Goal: Check status: Check status

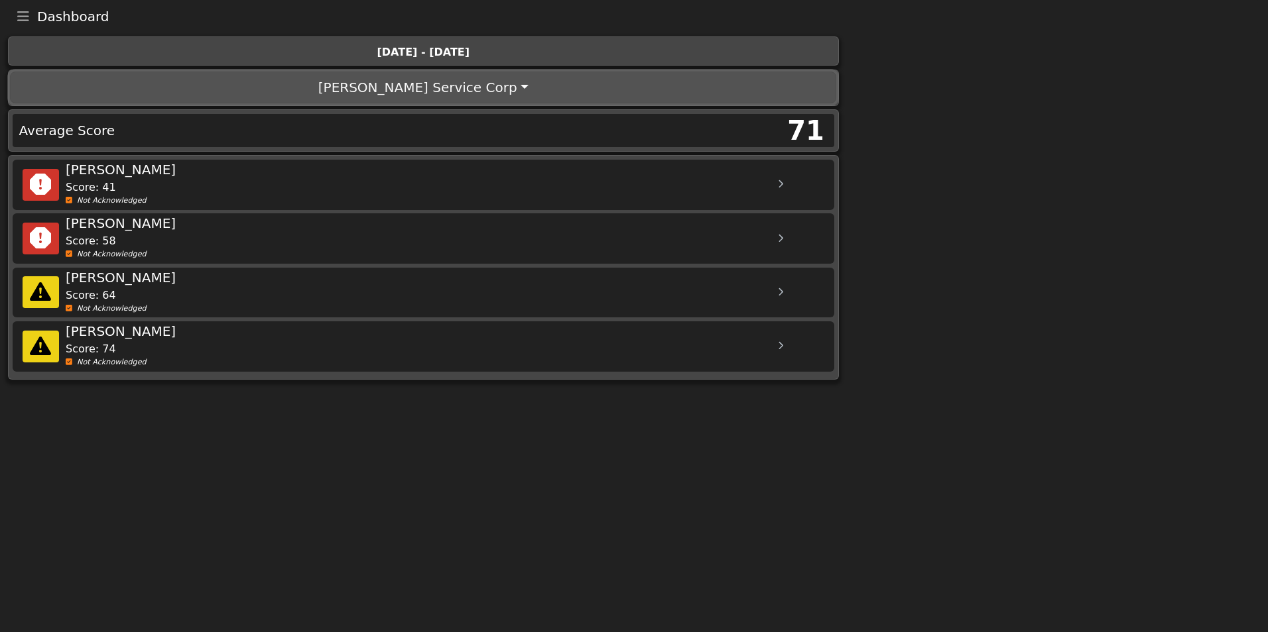
click at [489, 85] on button "[PERSON_NAME] Service Corp" at bounding box center [423, 88] width 826 height 32
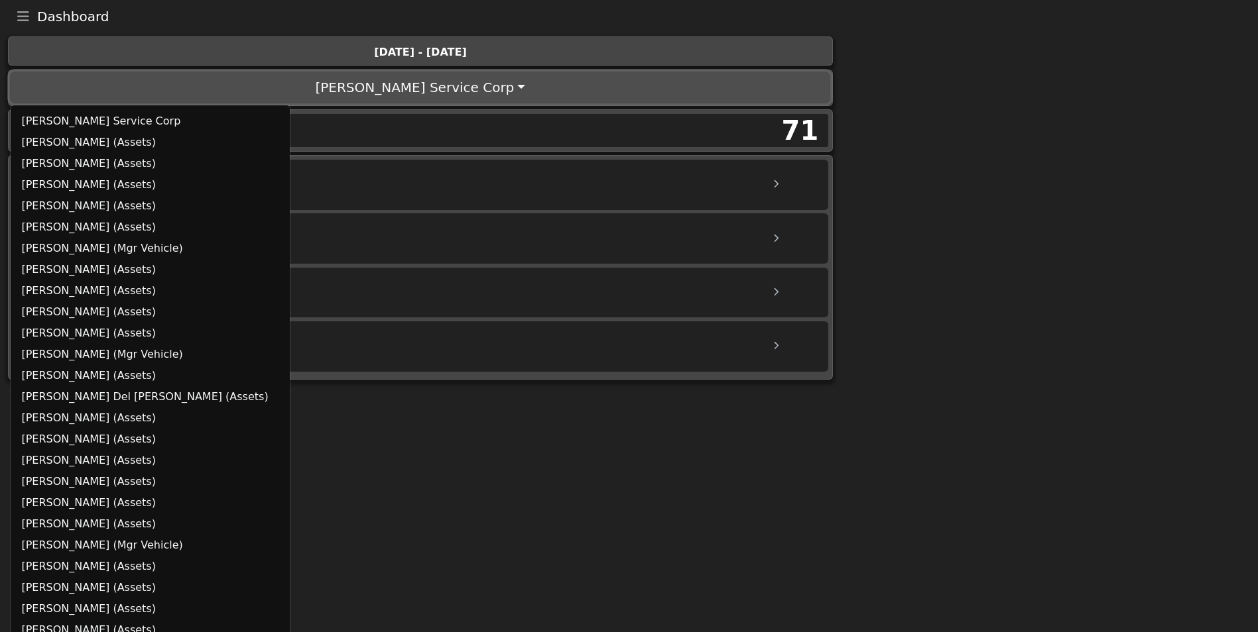
click at [489, 85] on button "[PERSON_NAME] Service Corp" at bounding box center [420, 88] width 820 height 32
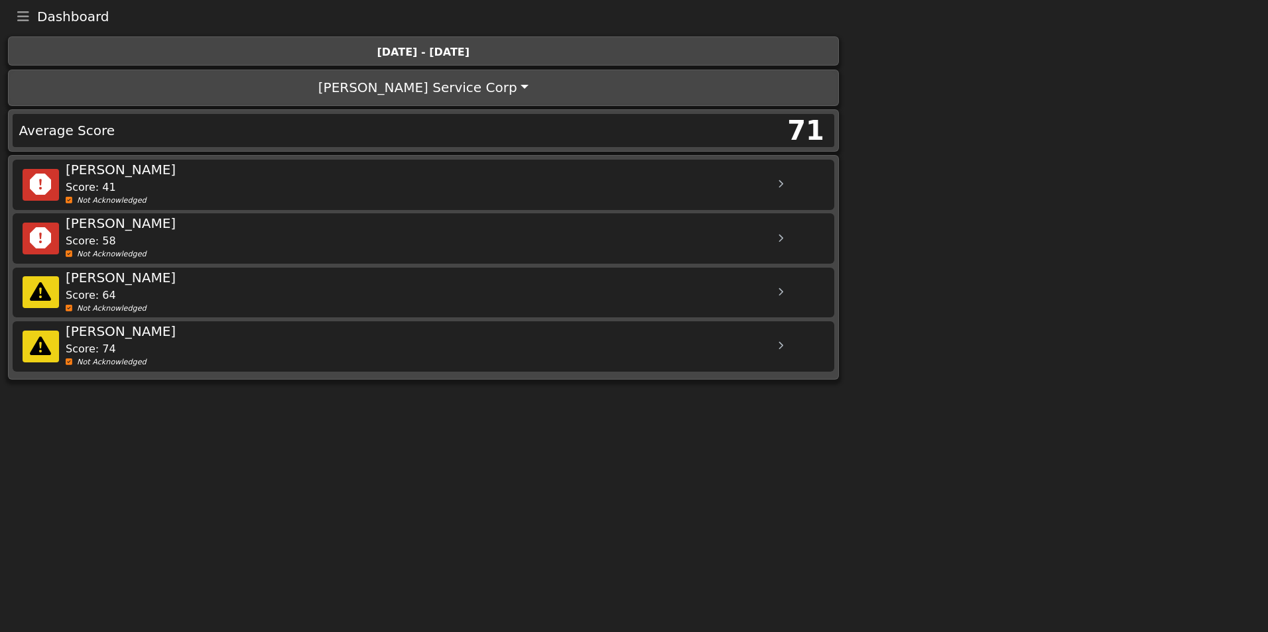
click at [22, 19] on icon "Toggle navigation" at bounding box center [23, 16] width 12 height 13
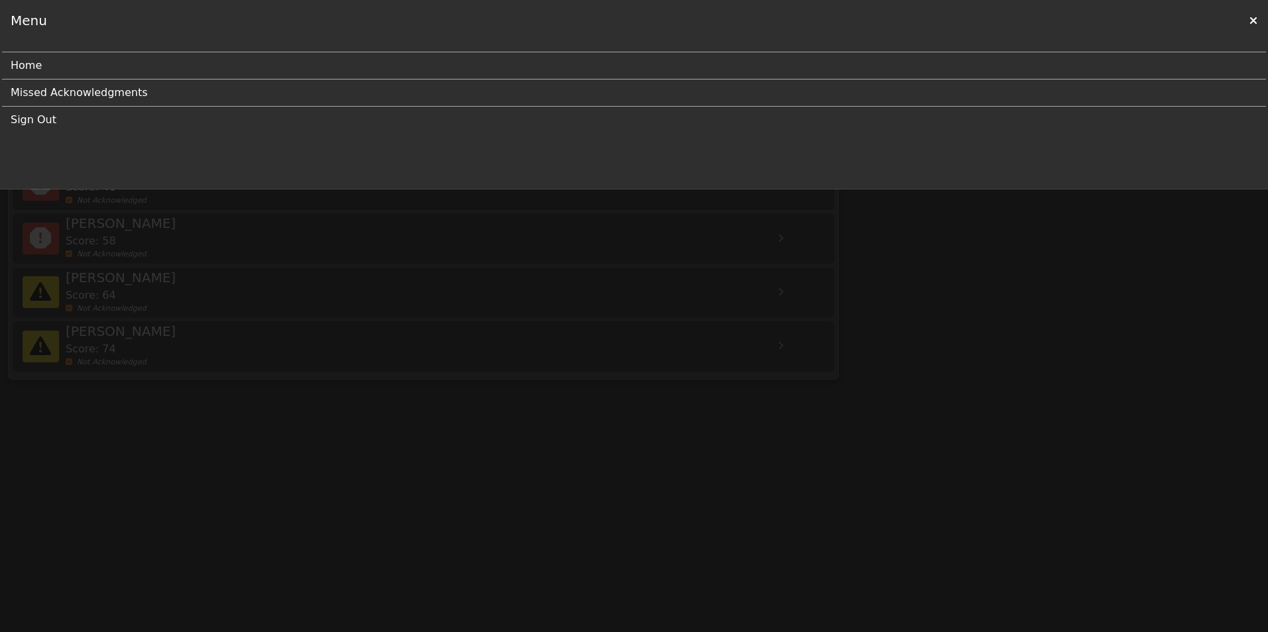
click at [1247, 21] on div "Menu" at bounding box center [634, 20] width 1268 height 41
click at [1255, 17] on icon at bounding box center [1253, 20] width 8 height 11
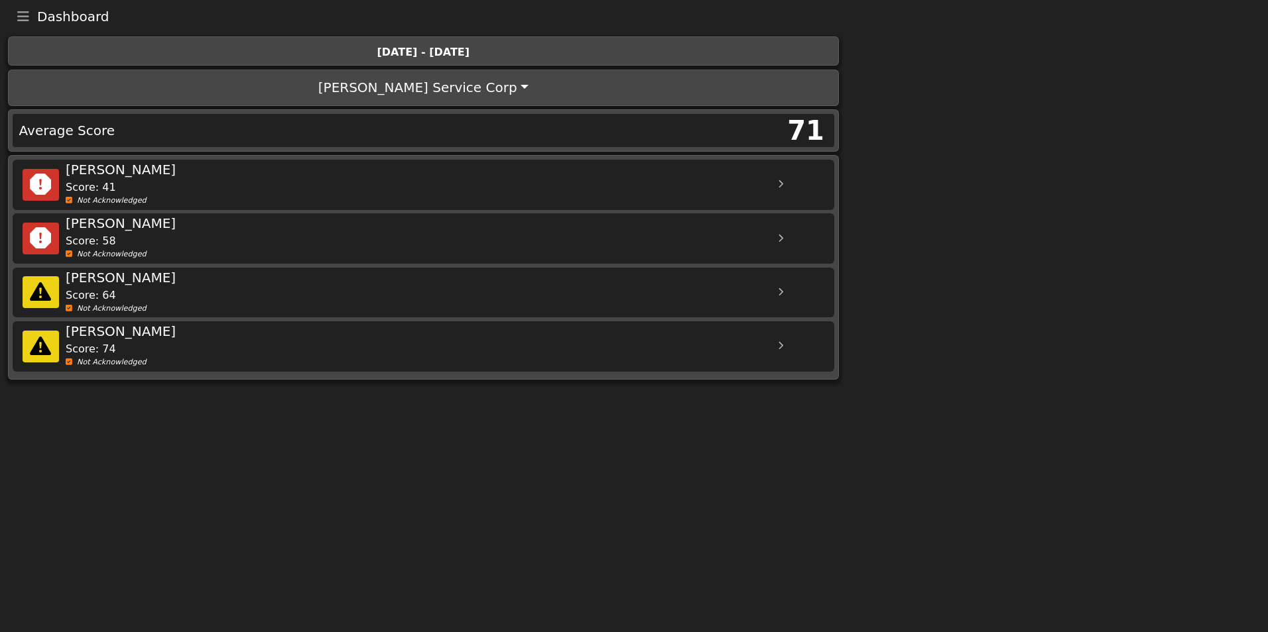
click at [101, 131] on div "Average Score" at bounding box center [219, 130] width 410 height 30
click at [522, 184] on div "Score: 41" at bounding box center [433, 188] width 735 height 16
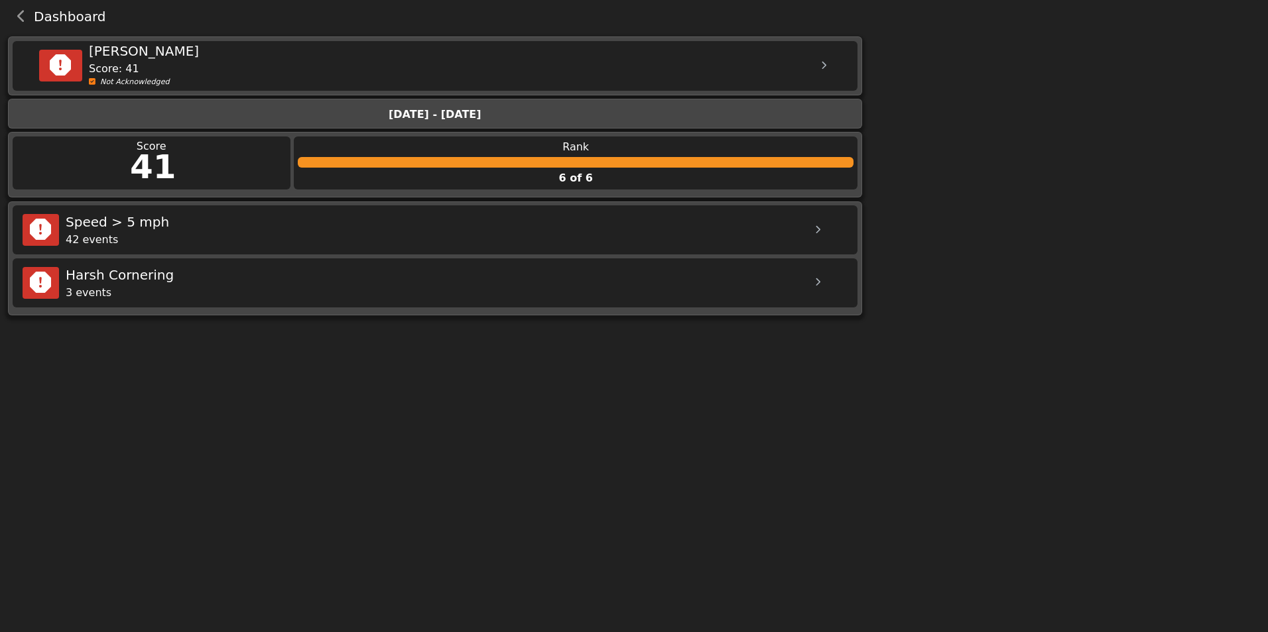
click at [13, 10] on button "back navigation" at bounding box center [21, 16] width 25 height 19
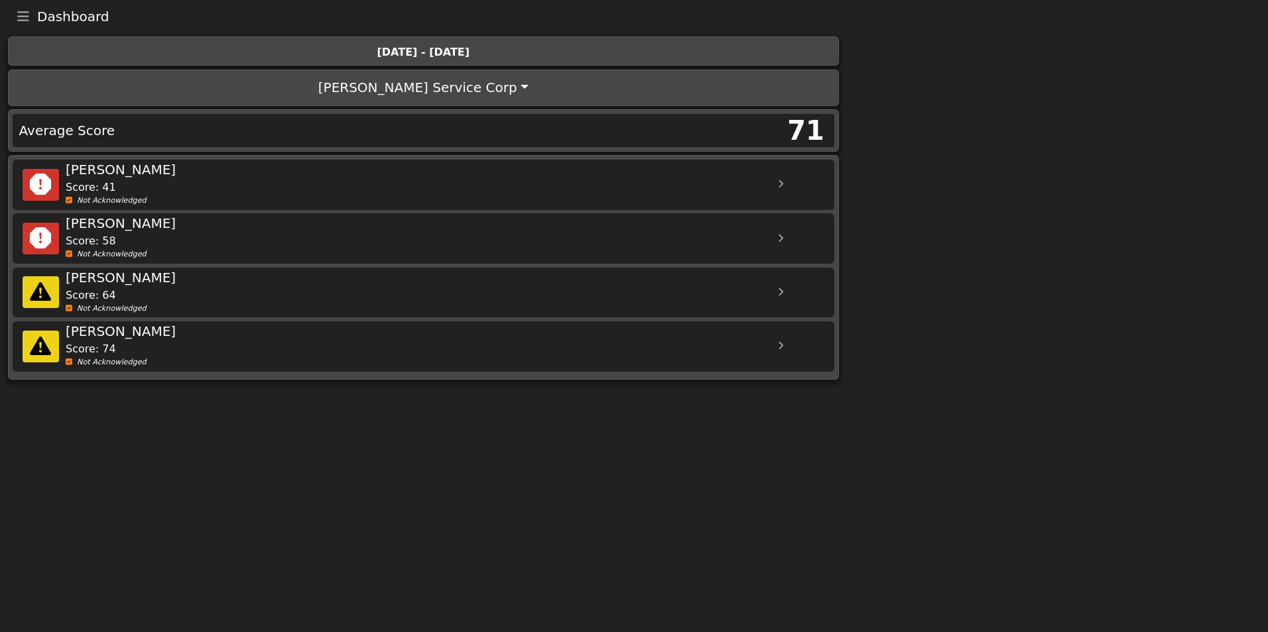
click at [414, 54] on div "[DATE] - [DATE]" at bounding box center [423, 52] width 814 height 16
click at [17, 15] on button "Toggle navigation" at bounding box center [23, 16] width 28 height 19
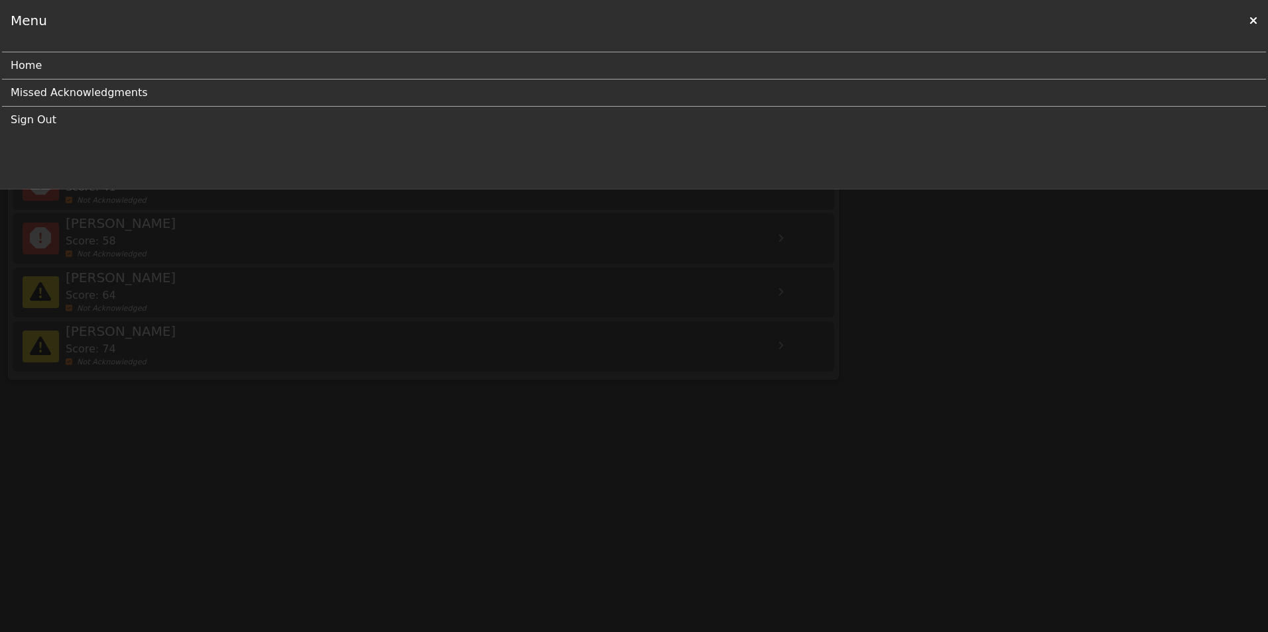
click at [1252, 21] on icon at bounding box center [1253, 20] width 8 height 11
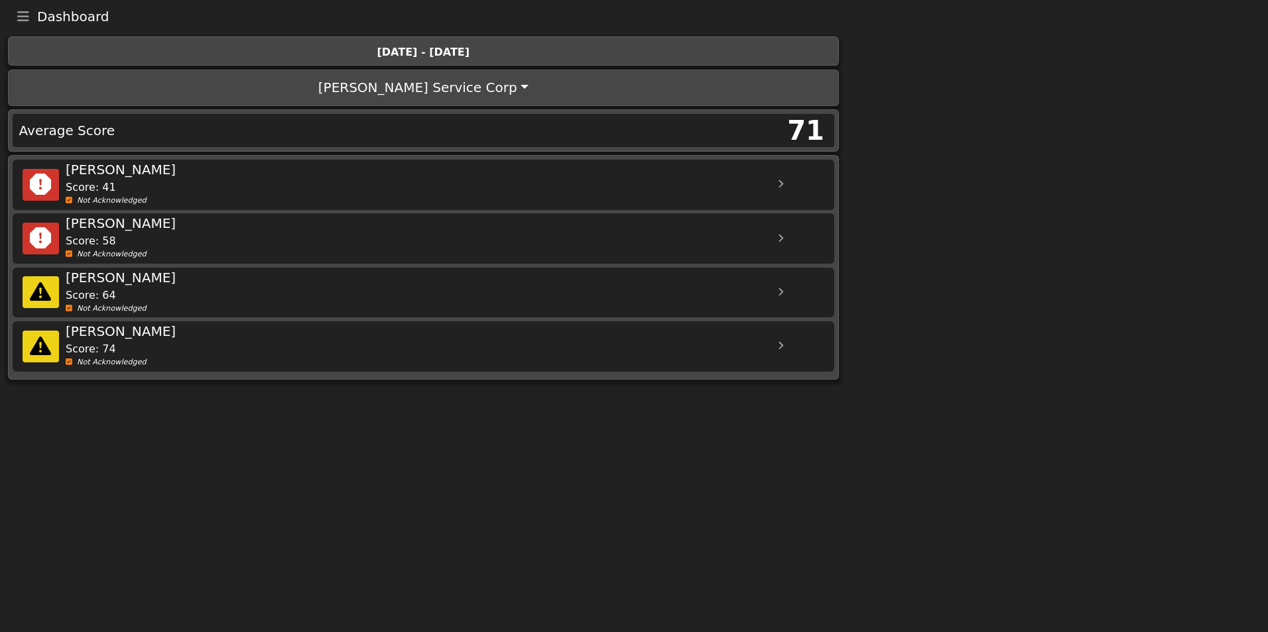
click at [750, 183] on div "Score: 41" at bounding box center [433, 188] width 735 height 16
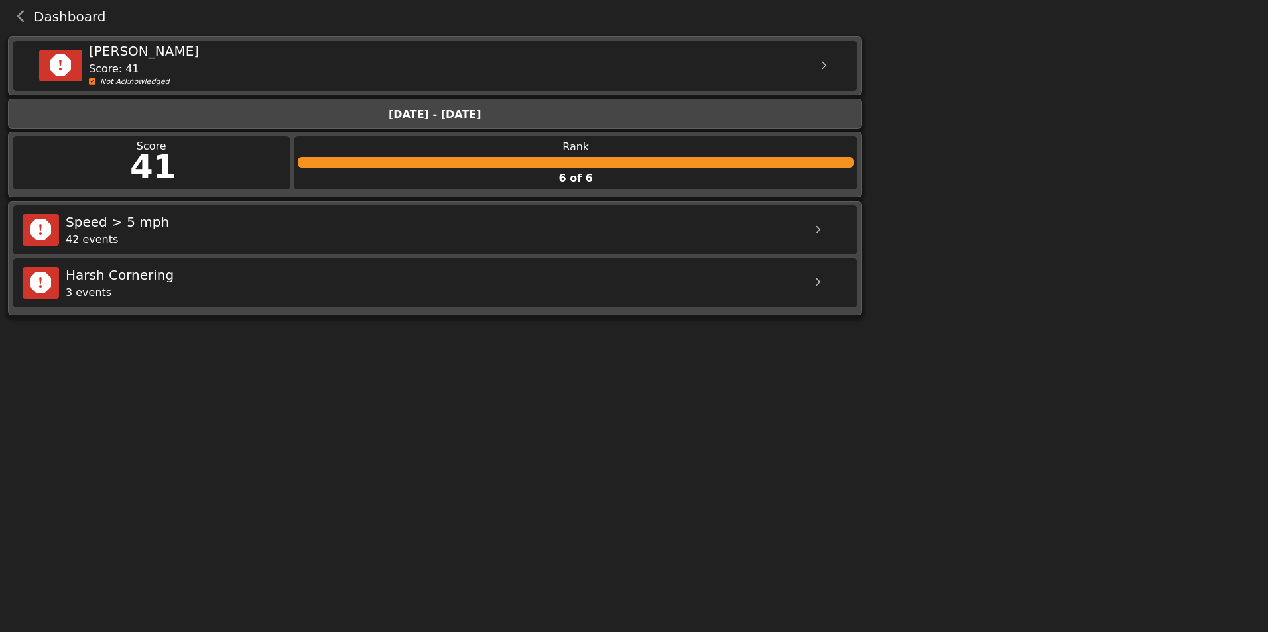
click at [594, 237] on div "42 events" at bounding box center [433, 240] width 735 height 16
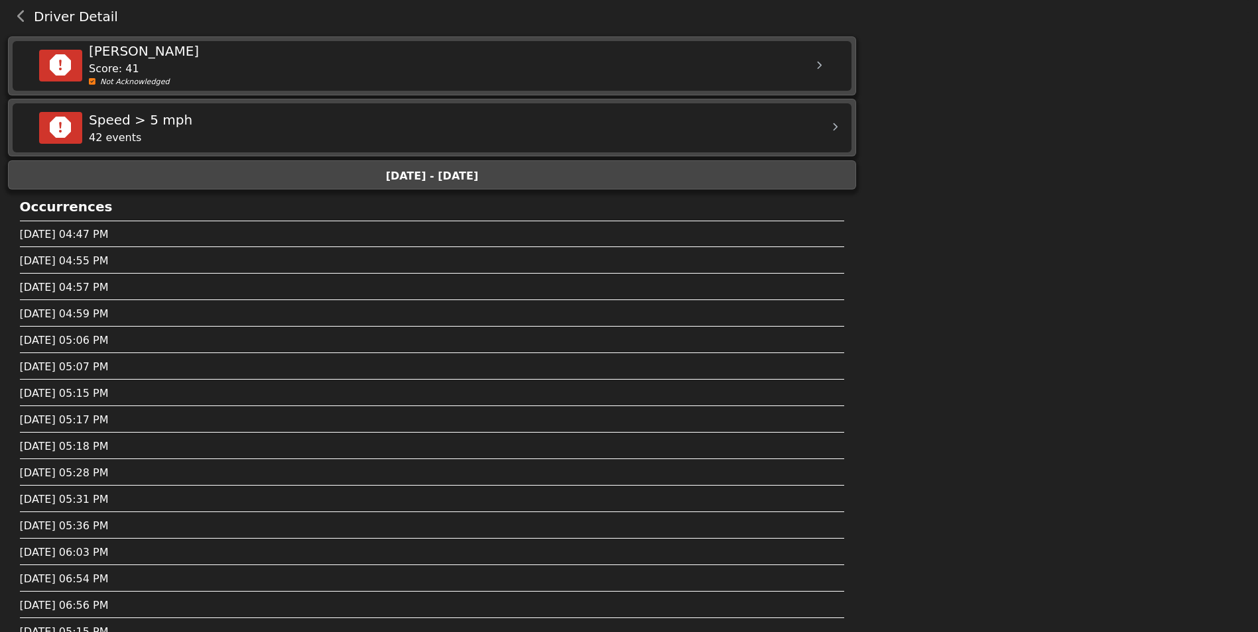
click at [17, 12] on button "back navigation" at bounding box center [21, 16] width 25 height 19
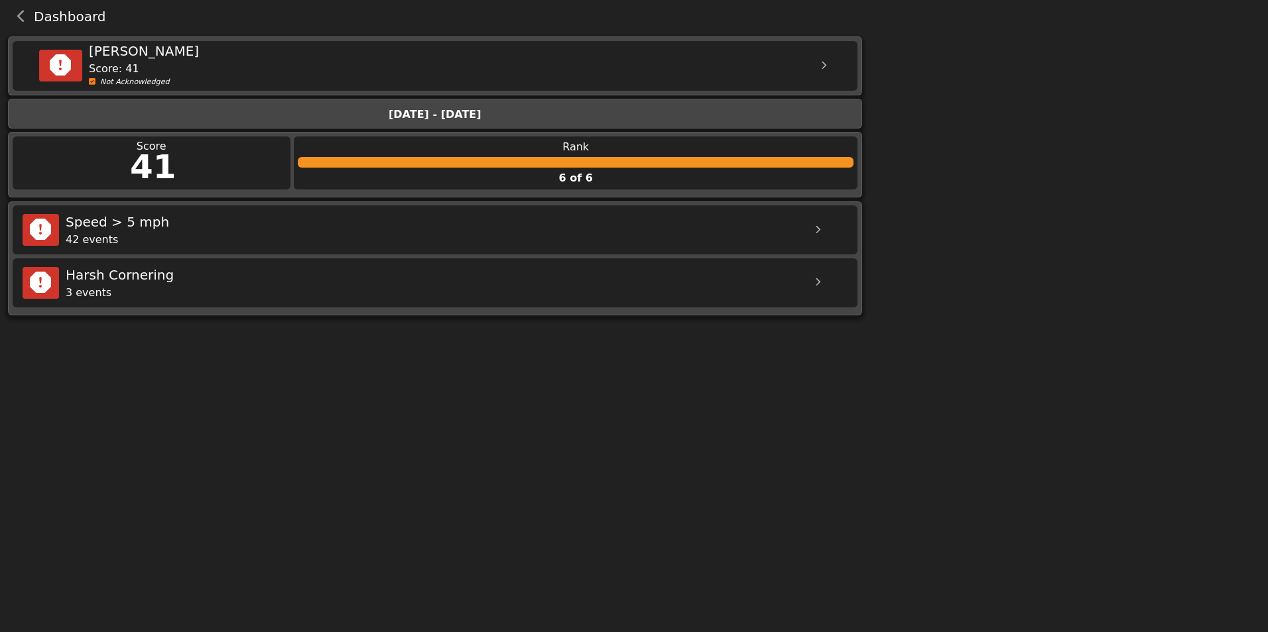
click at [23, 11] on icon "back navigation" at bounding box center [21, 16] width 9 height 13
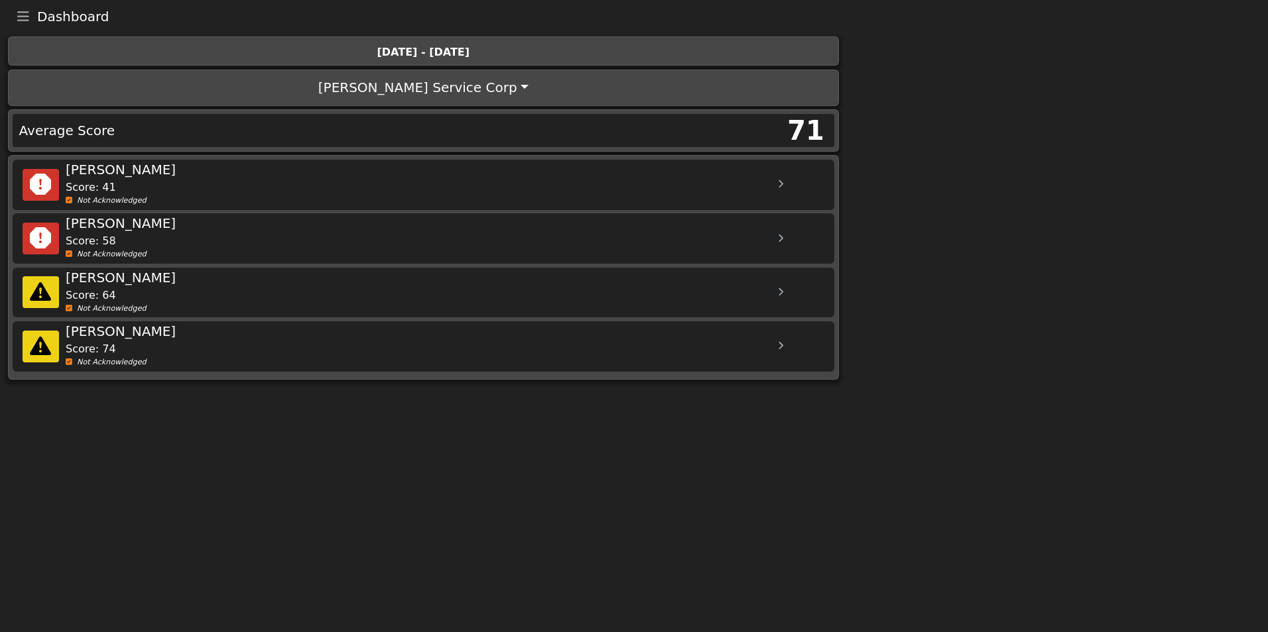
click at [436, 233] on div "Score: 58" at bounding box center [433, 241] width 735 height 16
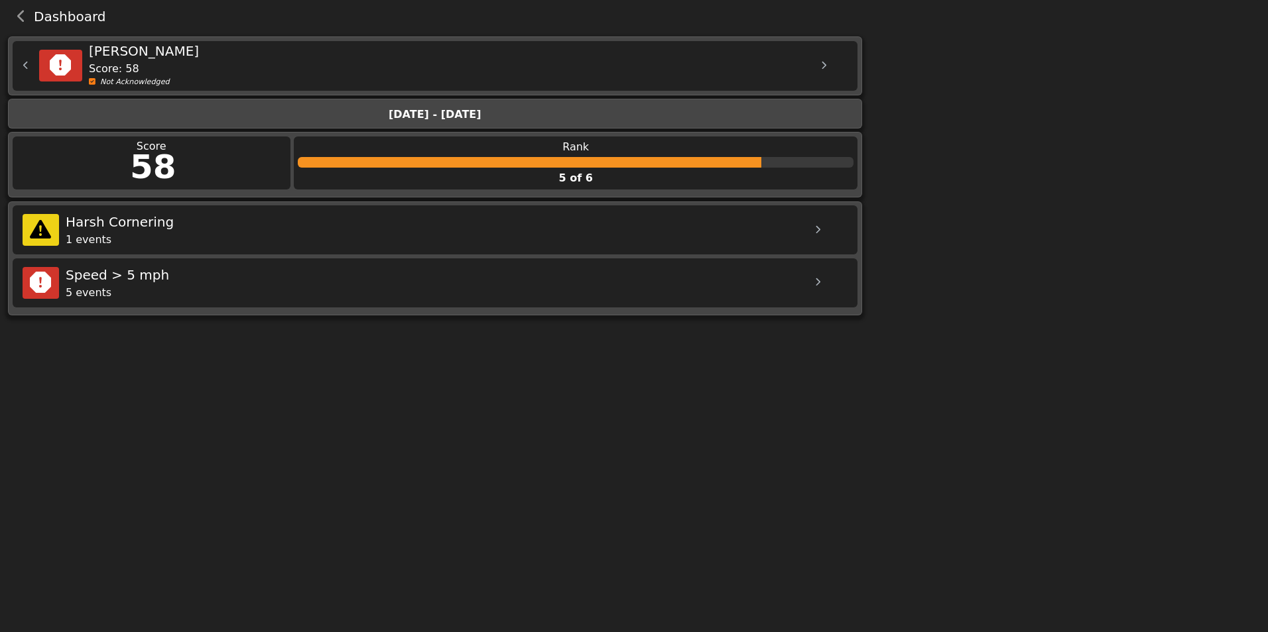
click at [388, 239] on div "1 events" at bounding box center [433, 240] width 735 height 16
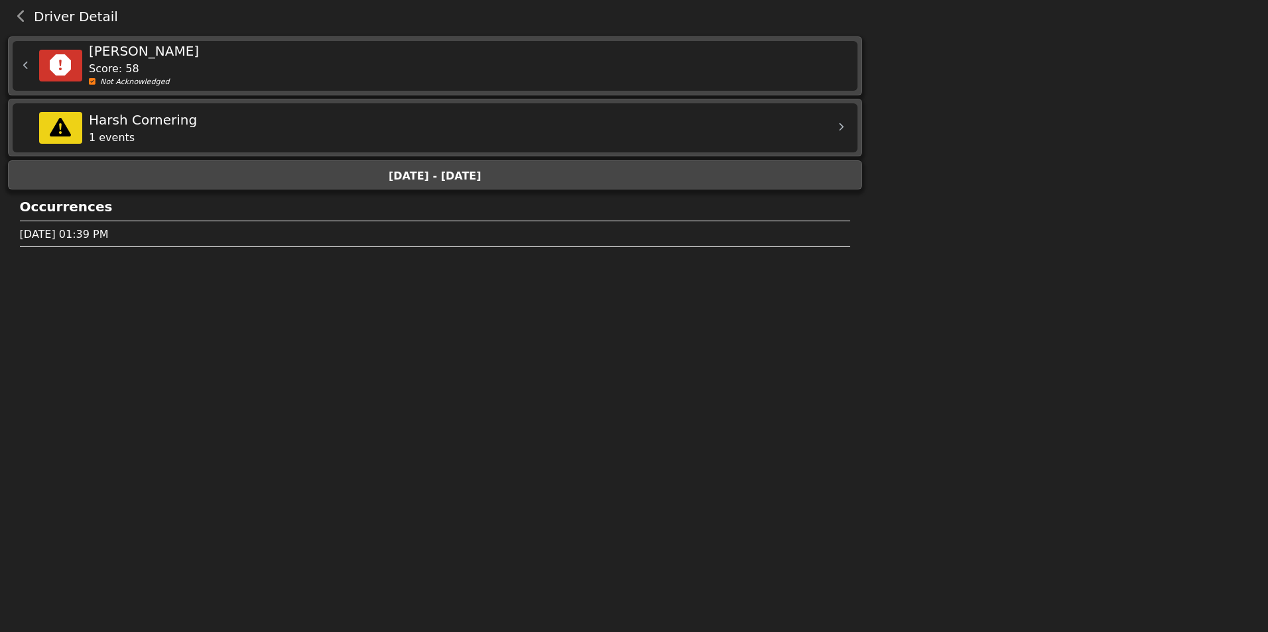
click at [24, 72] on div "[PERSON_NAME] Score: 58 Not Acknowledged" at bounding box center [435, 66] width 845 height 50
click at [19, 60] on div "[PERSON_NAME] Score: 58 Not Acknowledged" at bounding box center [435, 66] width 845 height 50
click at [204, 129] on div "Harsh Cornering" at bounding box center [456, 120] width 735 height 20
click at [841, 123] on icon at bounding box center [840, 127] width 5 height 9
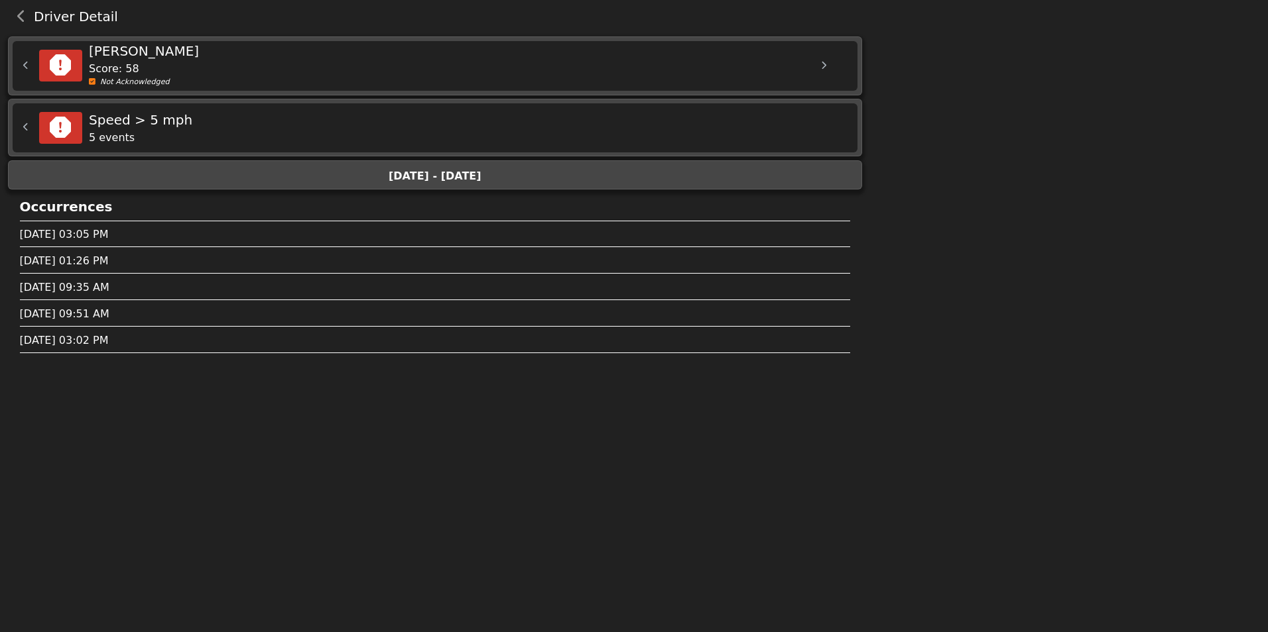
click at [26, 63] on icon at bounding box center [25, 66] width 5 height 9
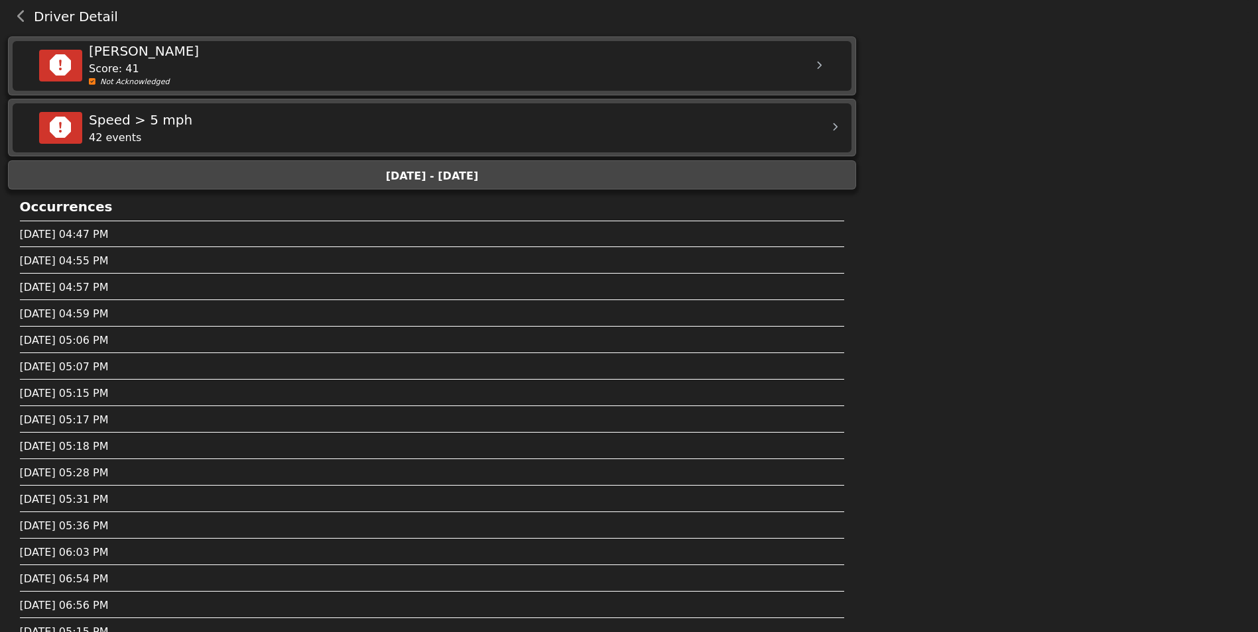
click at [26, 63] on div "[PERSON_NAME] Score: 41 Not Acknowledged" at bounding box center [432, 66] width 839 height 50
click at [33, 58] on div "[PERSON_NAME] Score: 41 Not Acknowledged" at bounding box center [432, 66] width 839 height 50
click at [16, 18] on button "back navigation" at bounding box center [21, 16] width 25 height 19
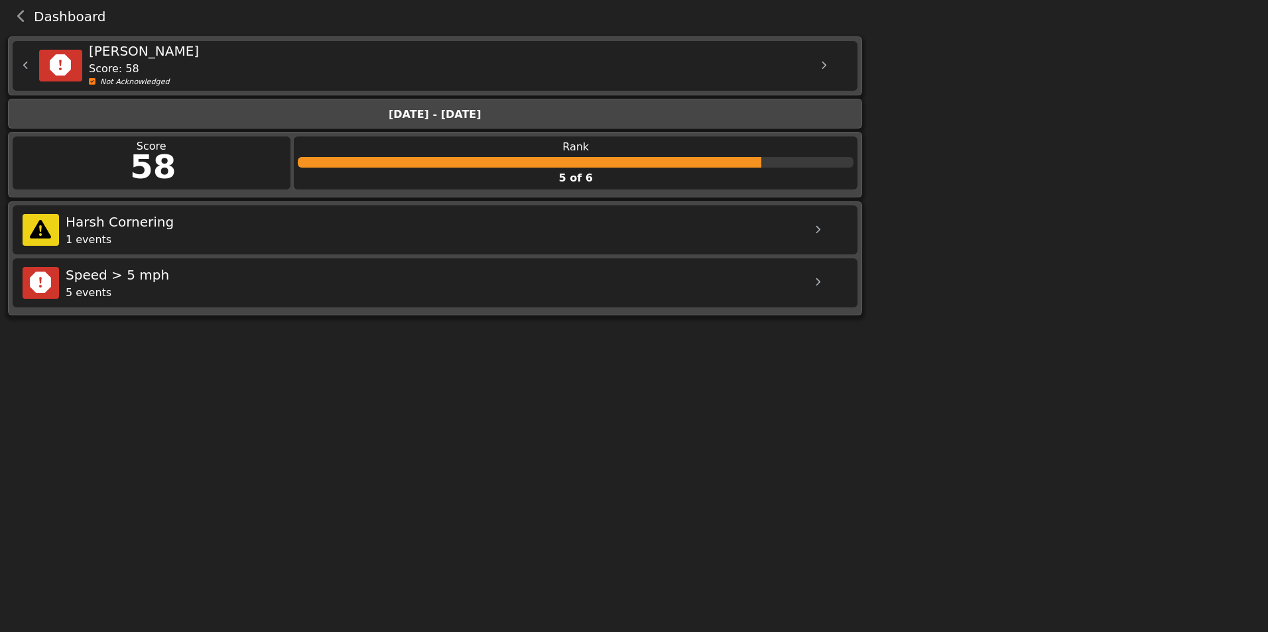
click at [34, 21] on span "Dashboard" at bounding box center [70, 16] width 72 height 13
